Goal: Transaction & Acquisition: Book appointment/travel/reservation

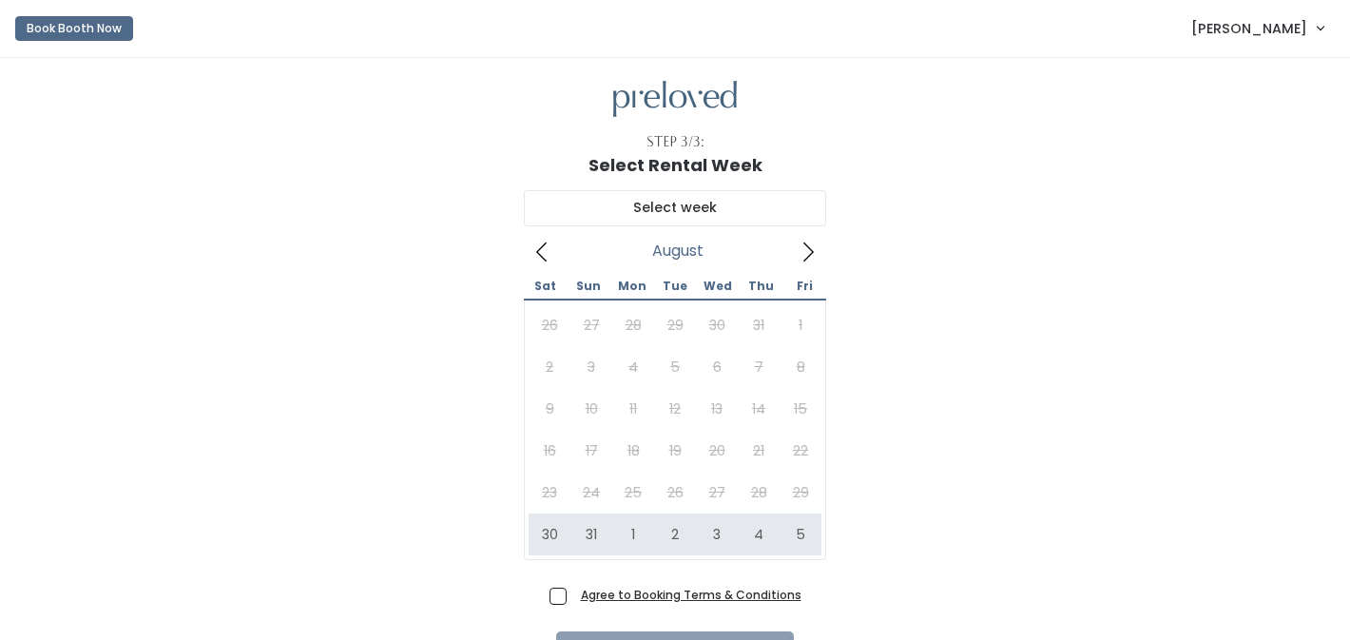
click at [573, 590] on span "Agree to Booking Terms & Conditions" at bounding box center [687, 594] width 228 height 19
click at [573, 590] on input "Agree to Booking Terms & Conditions" at bounding box center [579, 591] width 12 height 12
checkbox input "true"
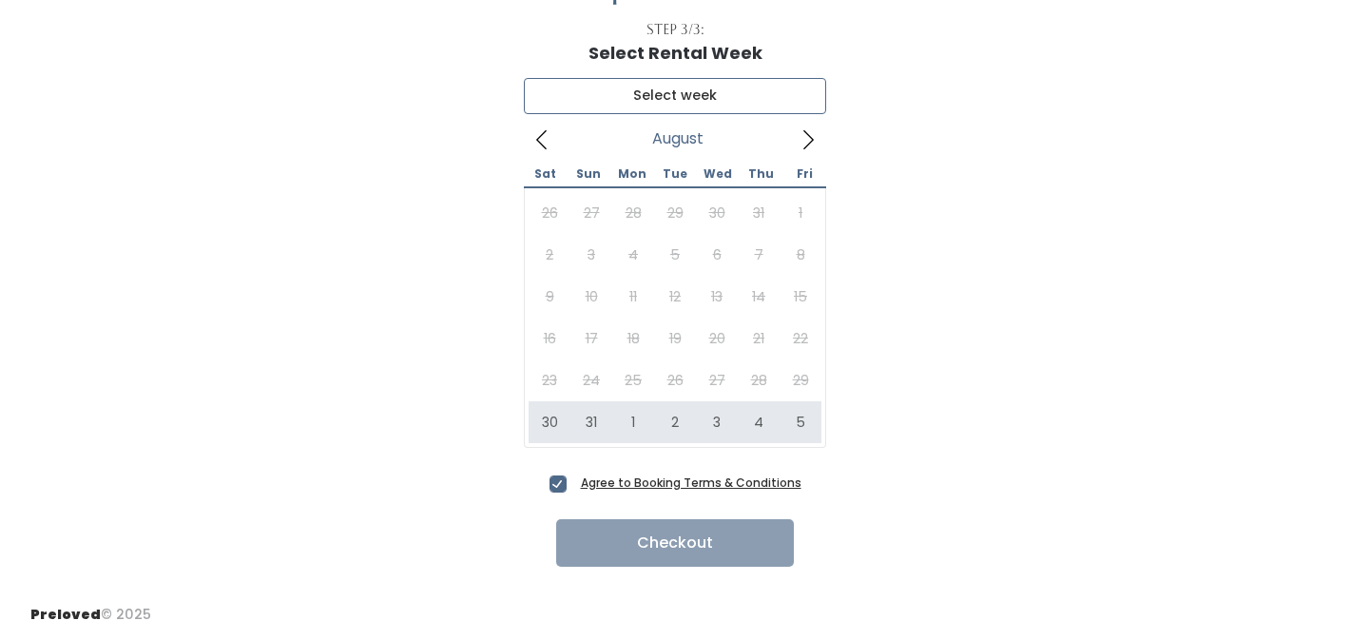
type input "August 30 to September 5"
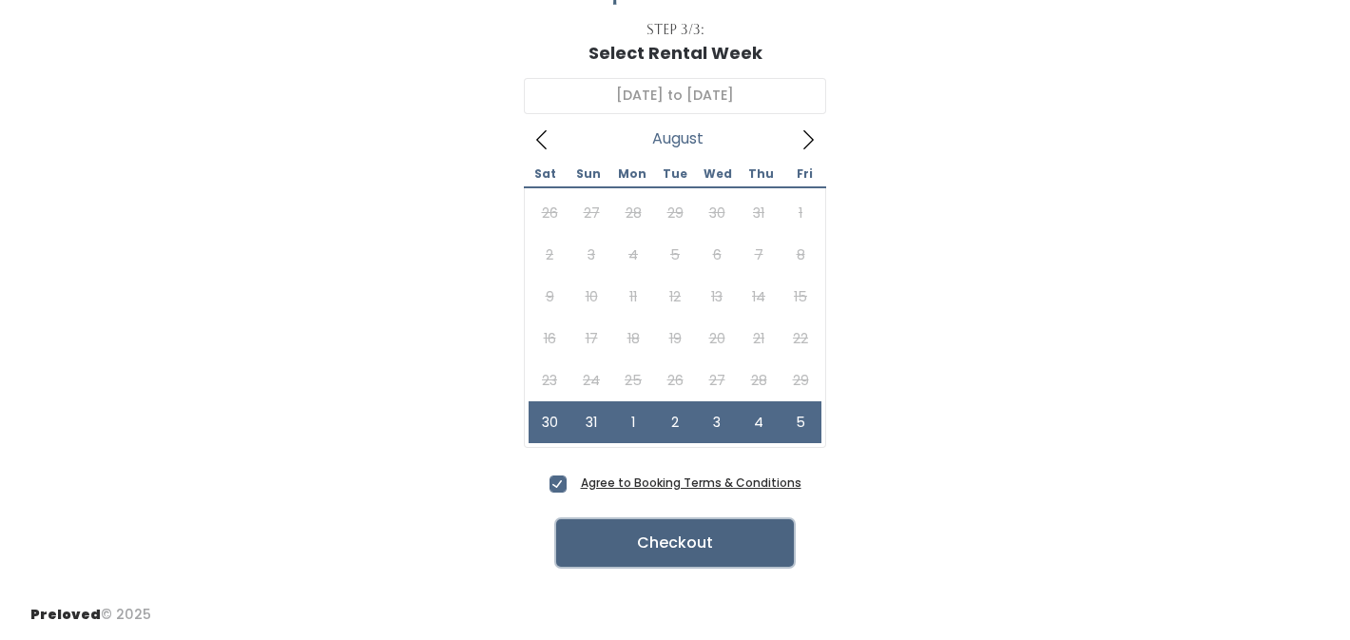
click at [666, 552] on button "Checkout" at bounding box center [675, 543] width 238 height 48
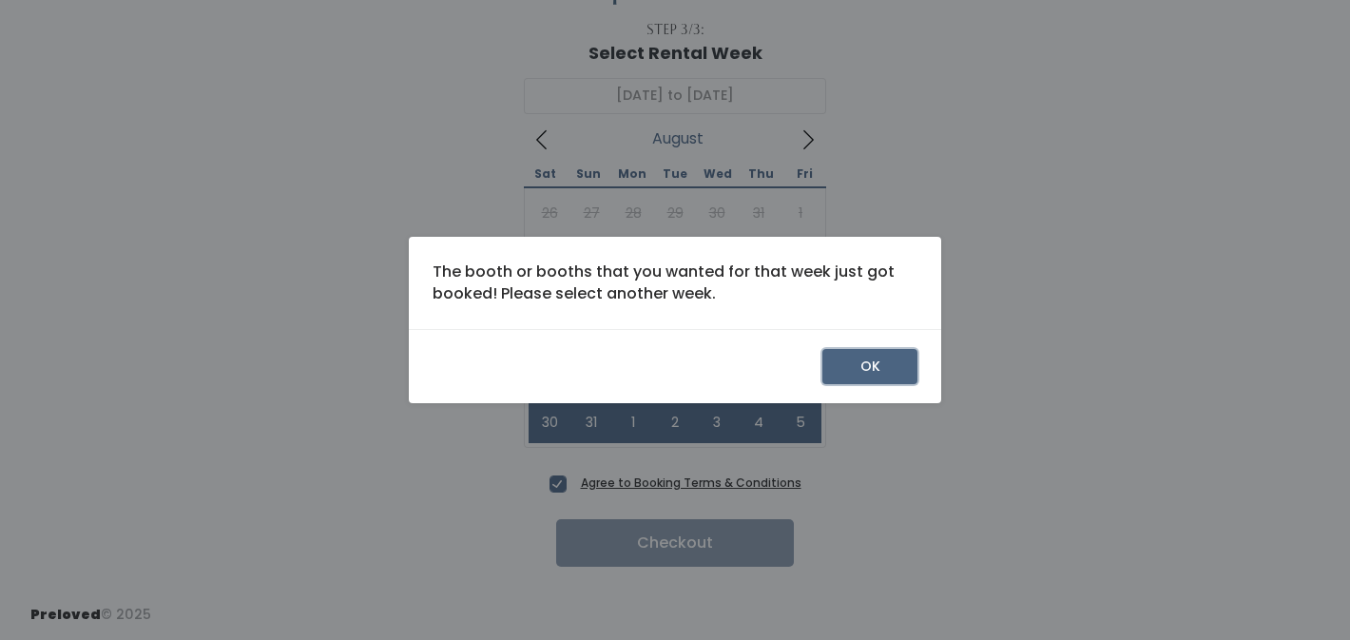
click at [851, 361] on button "OK" at bounding box center [870, 367] width 95 height 36
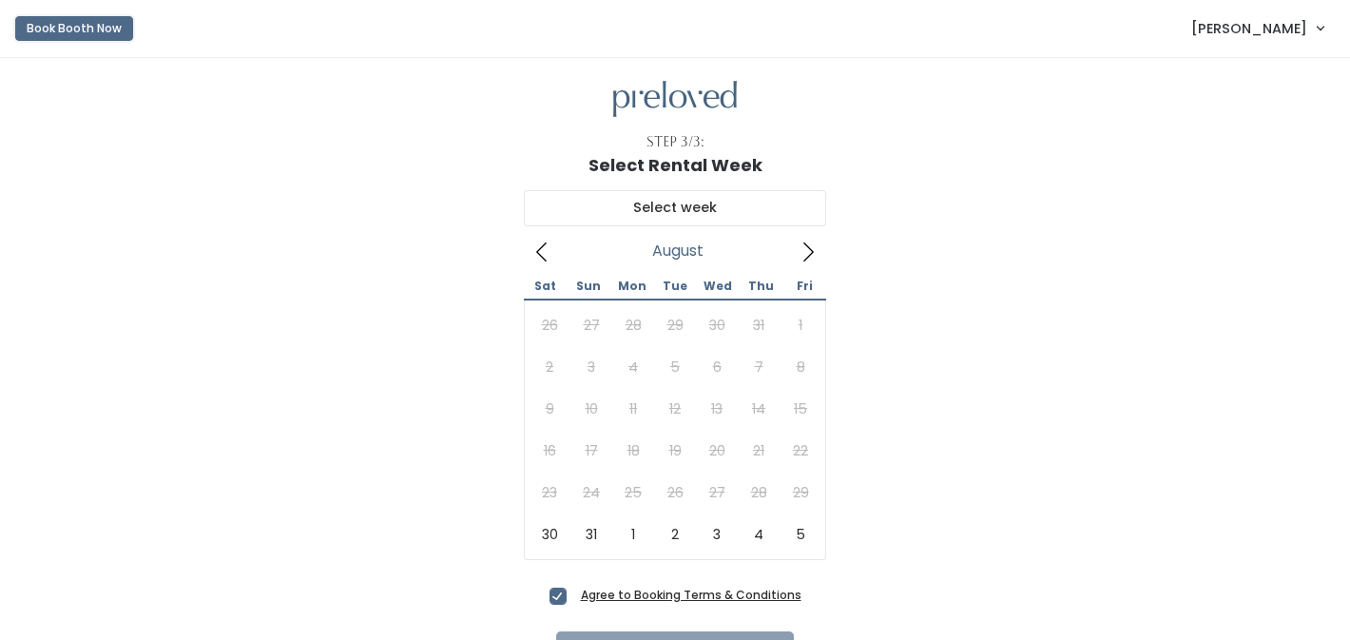
click at [85, 21] on button "Book Booth Now" at bounding box center [74, 28] width 118 height 25
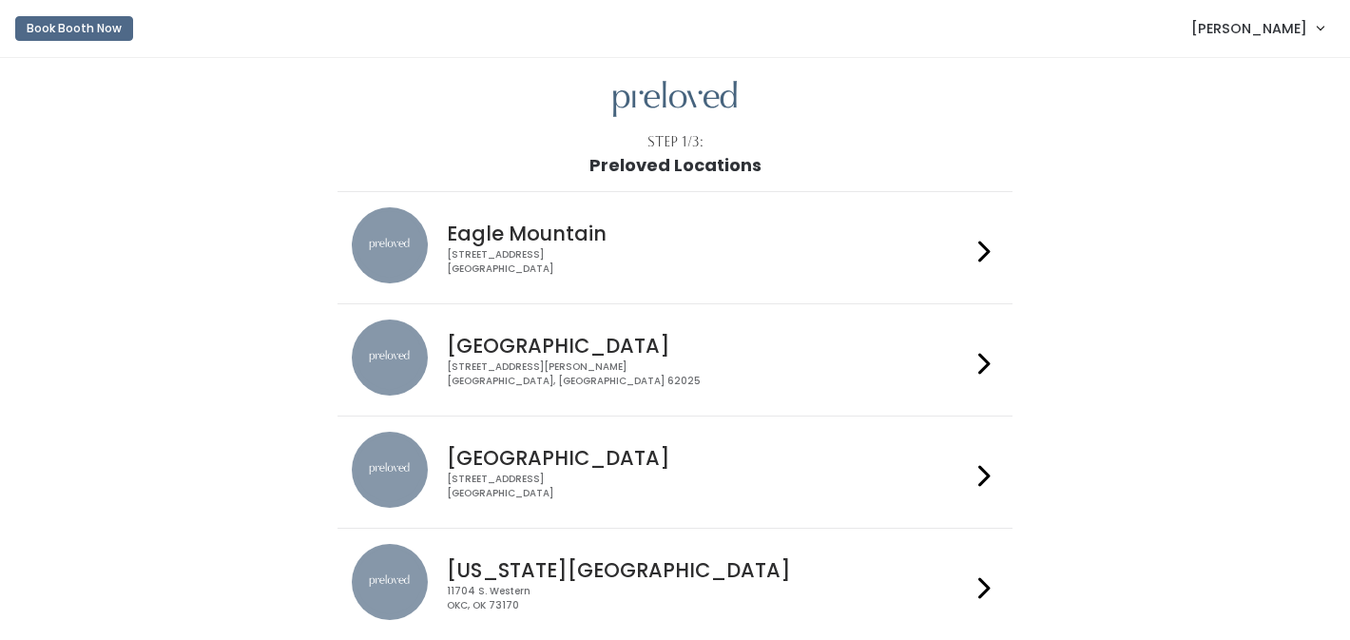
click at [964, 241] on h4 "Eagle Mountain" at bounding box center [708, 234] width 523 height 22
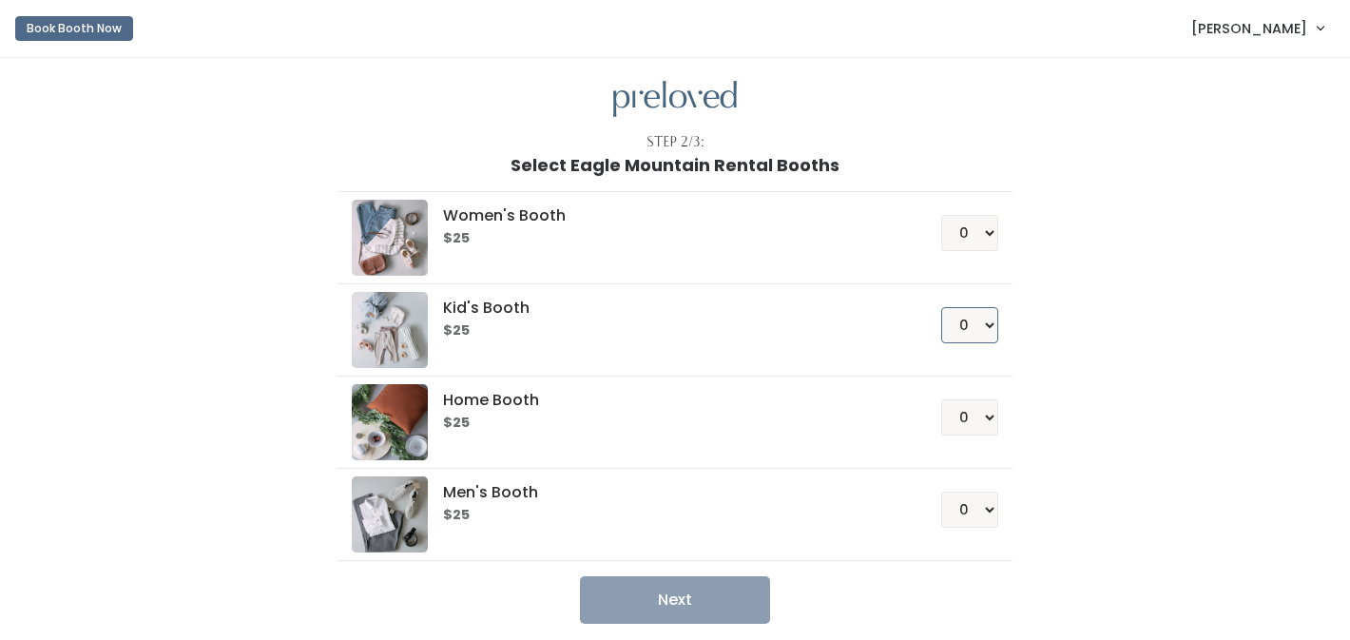
click at [988, 321] on select "0 1 2 3 4" at bounding box center [969, 325] width 57 height 36
select select "1"
click at [941, 307] on select "0 1 2 3 4" at bounding box center [969, 325] width 57 height 36
click at [694, 594] on button "Next" at bounding box center [675, 600] width 190 height 48
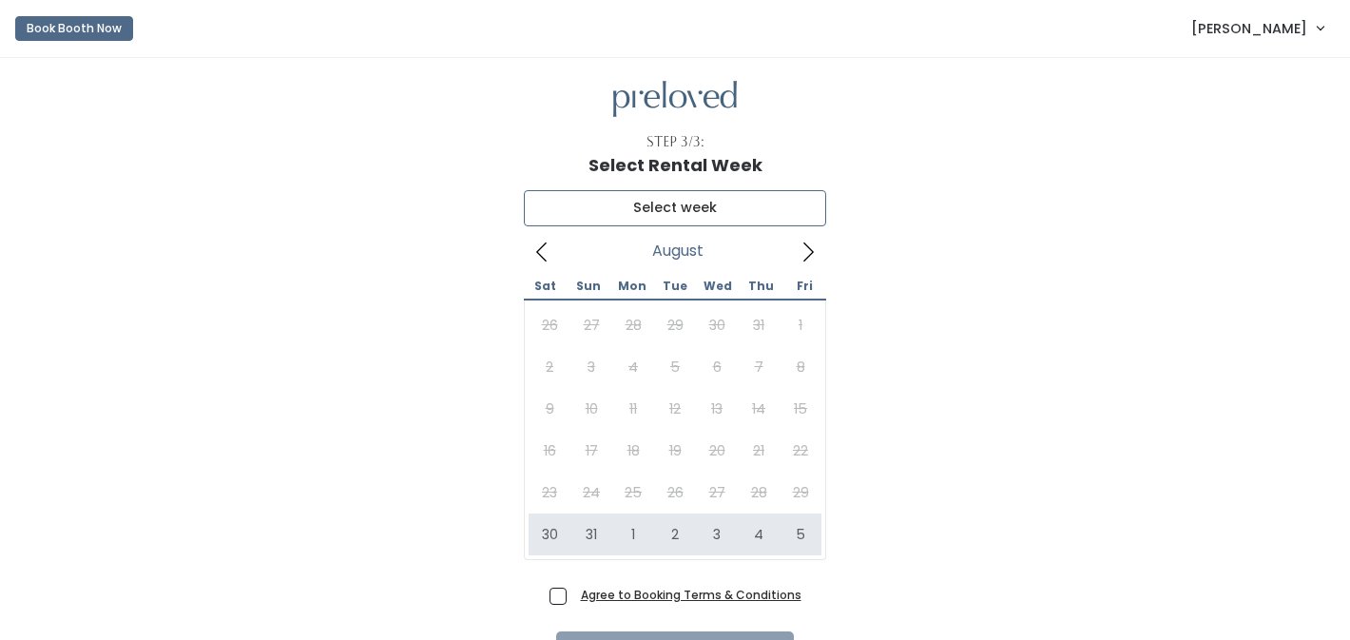
type input "August 30 to September 5"
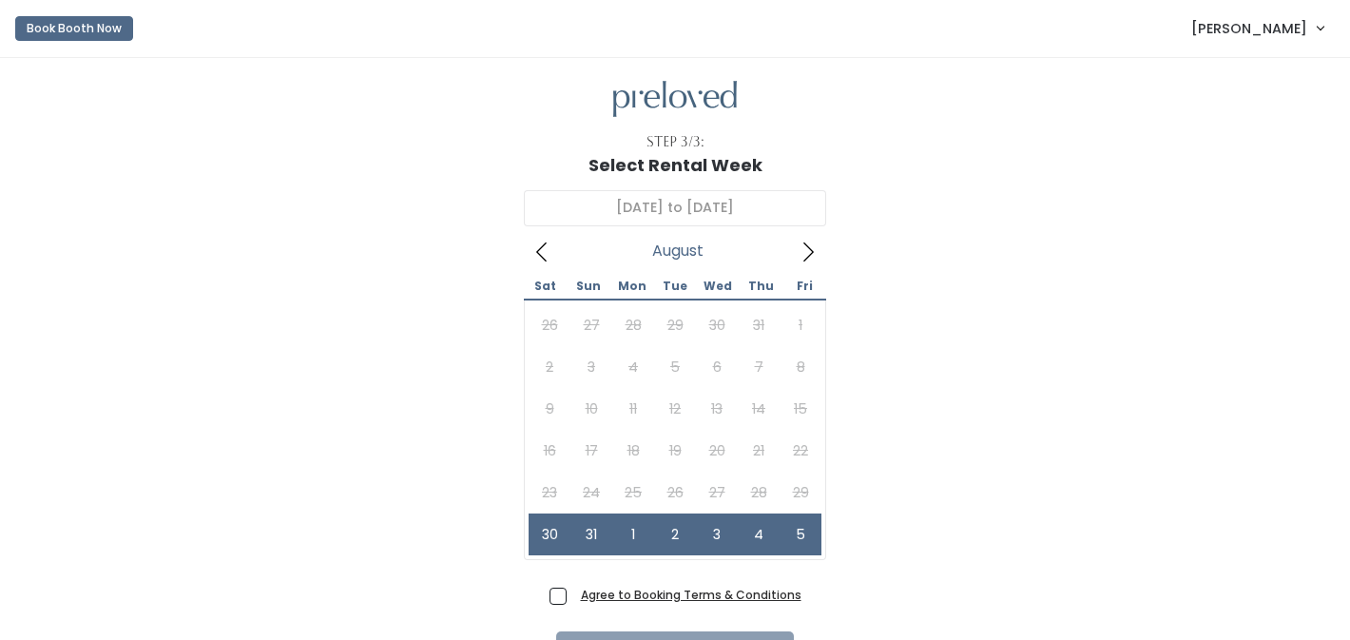
click at [573, 596] on span "Agree to Booking Terms & Conditions" at bounding box center [687, 594] width 228 height 19
click at [573, 596] on input "Agree to Booking Terms & Conditions" at bounding box center [579, 591] width 12 height 12
checkbox input "true"
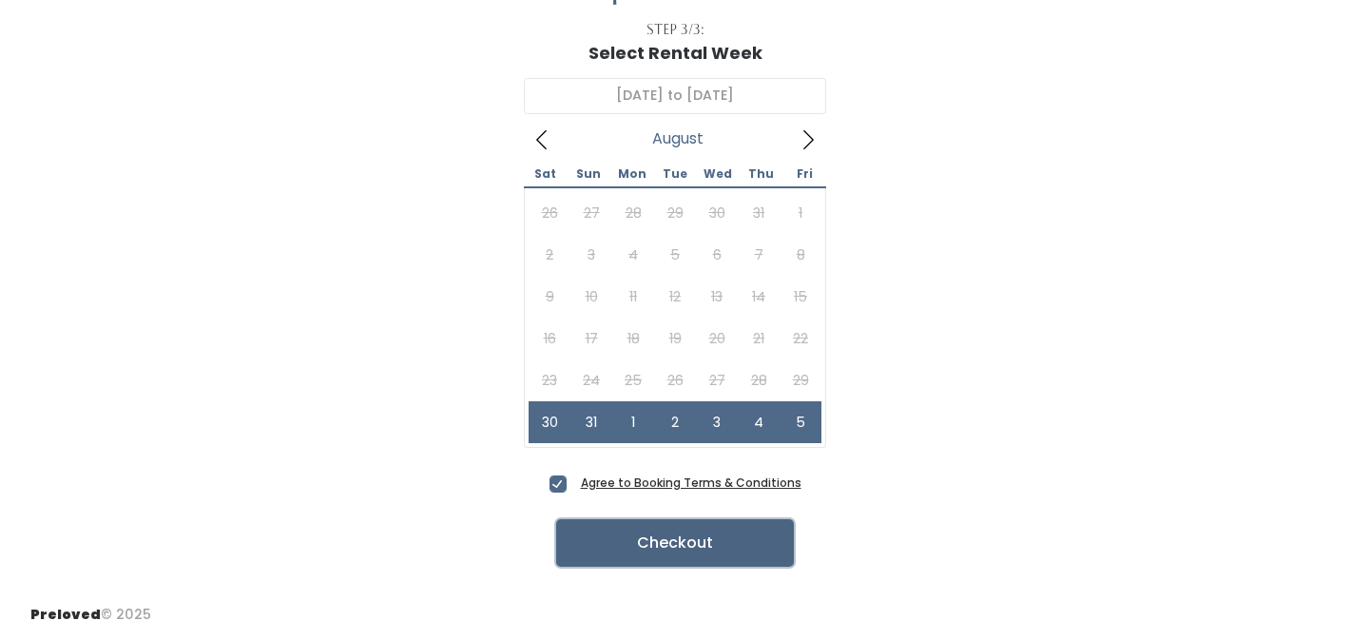
click at [670, 533] on button "Checkout" at bounding box center [675, 543] width 238 height 48
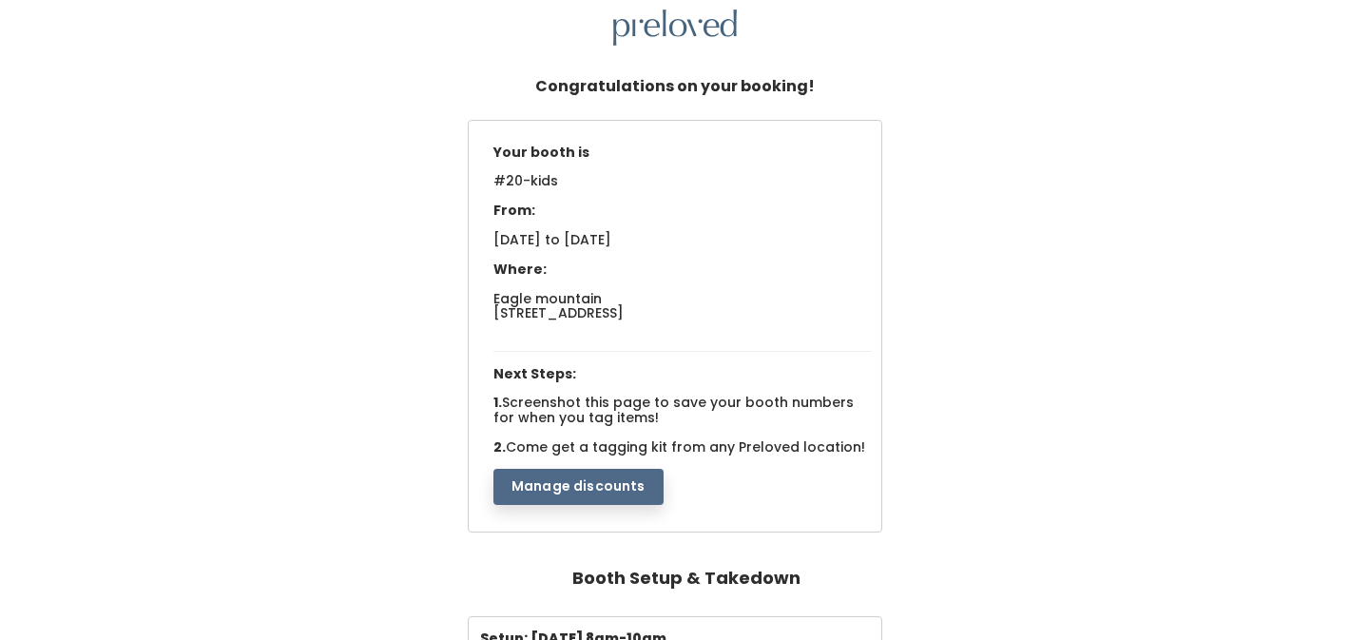
scroll to position [64, 0]
